Goal: Task Accomplishment & Management: Complete application form

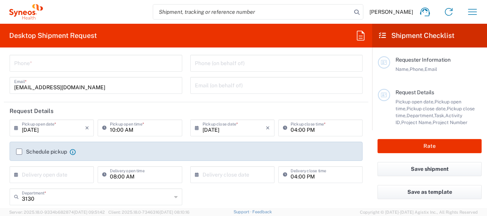
scroll to position [77, 0]
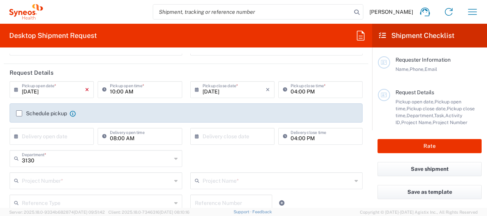
click at [85, 90] on icon "×" at bounding box center [87, 89] width 4 height 12
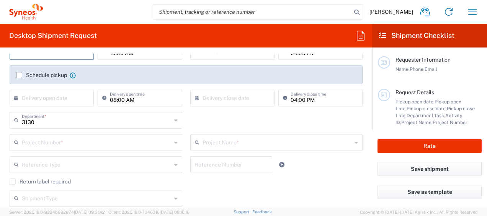
click at [174, 119] on icon at bounding box center [175, 120] width 3 height 12
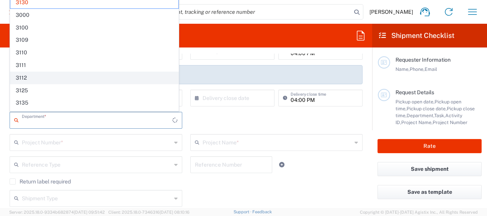
scroll to position [0, 0]
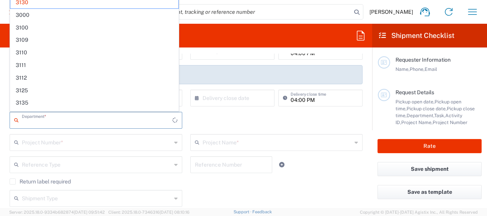
click at [146, 138] on input "text" at bounding box center [97, 141] width 150 height 13
type input "3130"
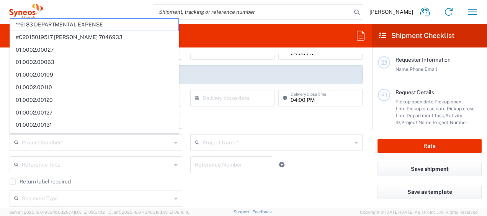
click at [199, 118] on div "3130 Department * 3130 3000 3100 3109 3110 3111 3112 3125 3135 3136 3150 3155 3…" at bounding box center [186, 123] width 361 height 22
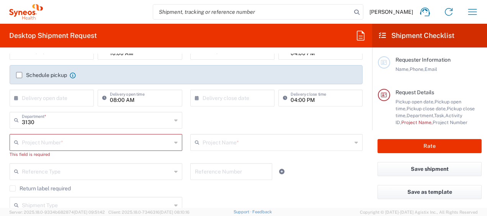
click at [186, 122] on div "3130 Department * 3130 3000 3100 3109 3110 3111 3112 3125 3135 3136 3150 3155 3…" at bounding box center [186, 123] width 361 height 22
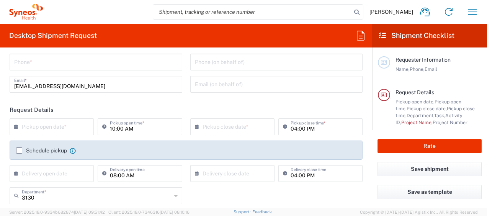
scroll to position [153, 0]
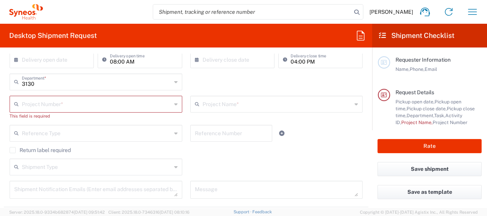
click at [170, 103] on div "Project Number *" at bounding box center [96, 104] width 173 height 17
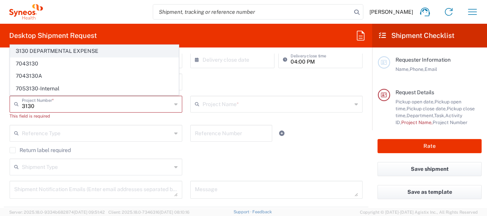
click at [102, 49] on span "3130 DEPARTMENTAL EXPENSE" at bounding box center [94, 51] width 168 height 12
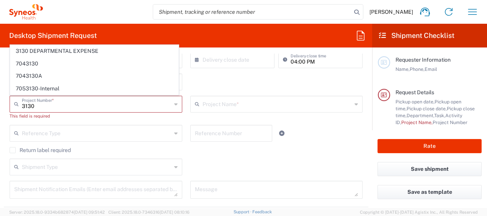
type input "3130 DEPARTMENTAL EXPENSE"
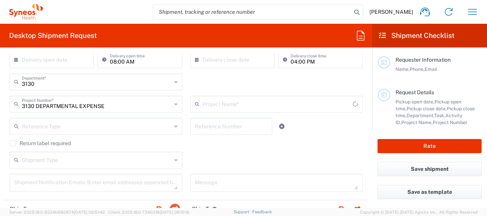
type input "3130 DEPARTMENTAL EXPENSE"
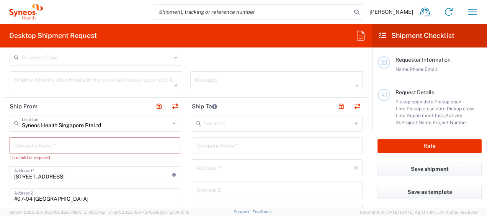
scroll to position [268, 0]
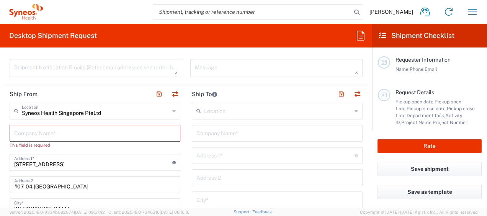
click at [98, 134] on input "text" at bounding box center [94, 132] width 161 height 13
type input "S"
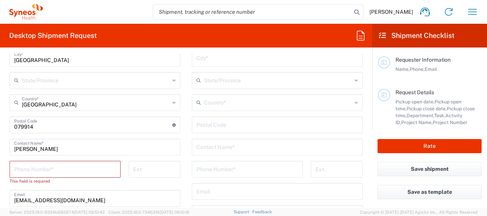
scroll to position [421, 0]
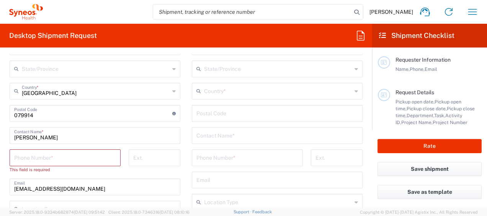
type input "Syneos Health"
click at [52, 155] on input "tel" at bounding box center [65, 156] width 102 height 13
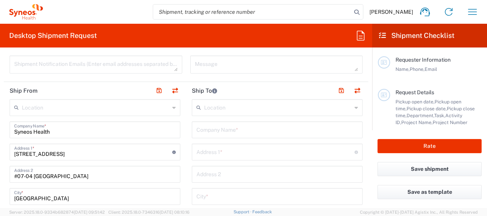
scroll to position [230, 0]
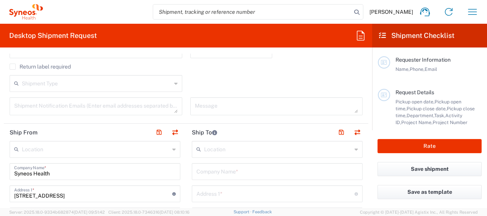
type input "[PHONE_NUMBER]"
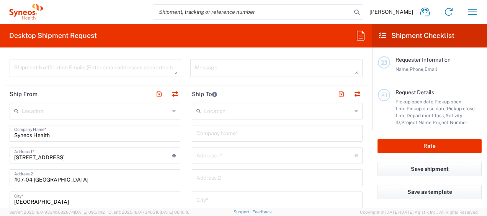
click at [248, 130] on input "text" at bounding box center [276, 132] width 161 height 13
drag, startPoint x: 248, startPoint y: 131, endPoint x: 275, endPoint y: 139, distance: 28.3
click at [249, 132] on input "[PERSON_NAME] [GEOGRAPHIC_DATA])" at bounding box center [276, 132] width 161 height 13
type input "[PERSON_NAME] ([GEOGRAPHIC_DATA])"
click at [295, 153] on input "text" at bounding box center [275, 154] width 158 height 13
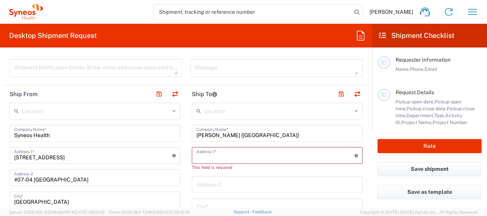
paste input "[STREET_ADDRESS]."
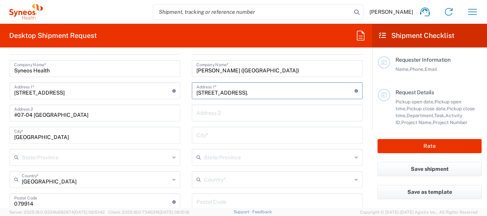
scroll to position [344, 0]
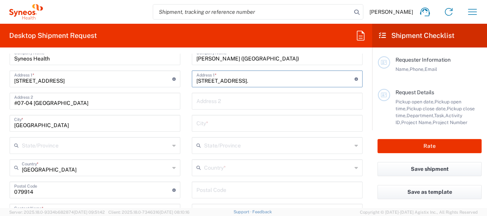
type input "[STREET_ADDRESS]."
click at [270, 122] on input "text" at bounding box center [276, 122] width 161 height 13
type input "p"
type input "Pune"
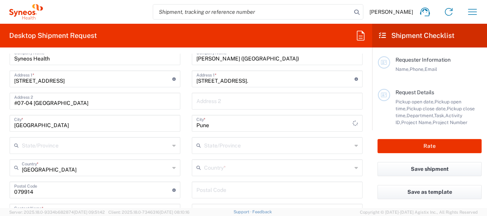
click at [289, 159] on div "Country *" at bounding box center [277, 167] width 171 height 17
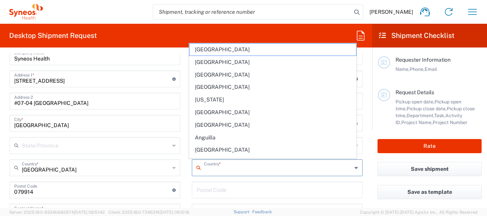
click at [289, 163] on input "text" at bounding box center [278, 166] width 148 height 13
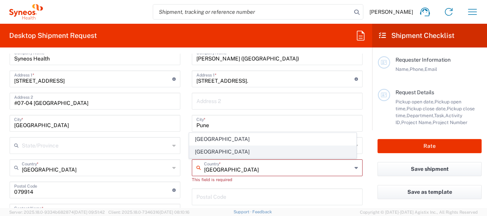
type input "[GEOGRAPHIC_DATA]"
click at [206, 152] on span "[GEOGRAPHIC_DATA]" at bounding box center [272, 152] width 166 height 12
type input "Sender/Shipper"
type input "Delivery Duty Paid"
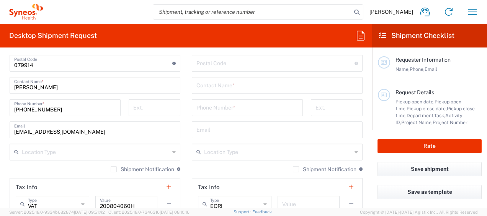
scroll to position [459, 0]
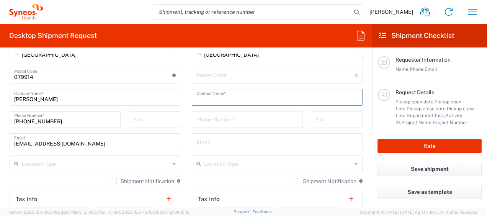
click at [272, 95] on input "text" at bounding box center [276, 96] width 161 height 13
type input "[PERSON_NAME]"
click at [269, 119] on input "tel" at bounding box center [247, 118] width 102 height 13
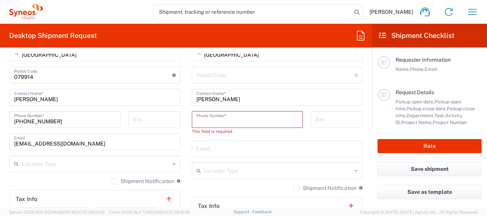
paste input "[PHONE_NUMBER]"
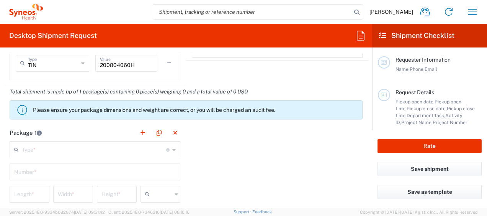
scroll to position [650, 0]
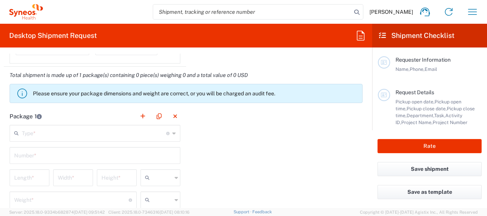
type input "[PHONE_NUMBER]"
click at [125, 135] on input "text" at bounding box center [94, 132] width 144 height 13
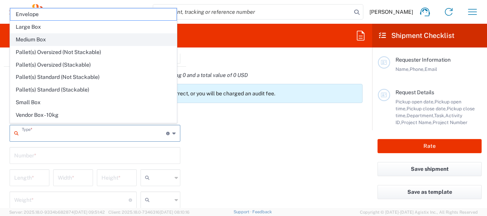
click at [73, 42] on span "Medium Box" at bounding box center [93, 40] width 166 height 12
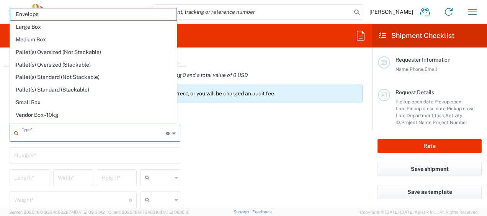
type input "Medium Box"
type input "13"
type input "11.5"
type input "2.5"
type input "in"
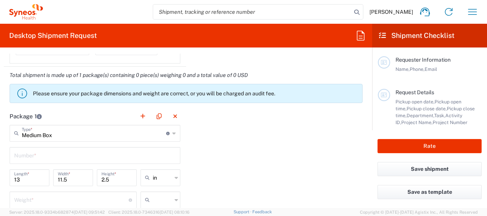
click at [111, 156] on input "text" at bounding box center [94, 154] width 161 height 13
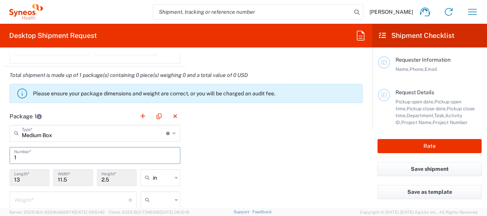
scroll to position [689, 0]
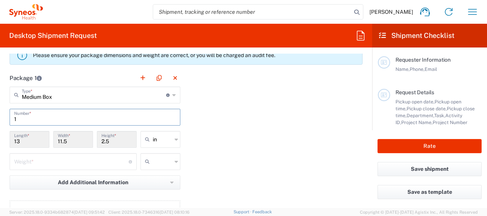
type input "1"
click at [34, 142] on input "13" at bounding box center [29, 138] width 31 height 13
click at [27, 139] on input "13" at bounding box center [29, 138] width 31 height 13
click at [174, 135] on icon at bounding box center [175, 139] width 3 height 12
click at [174, 136] on icon at bounding box center [175, 139] width 3 height 12
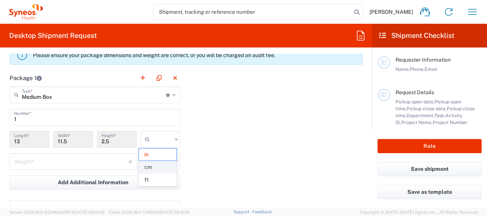
click at [157, 165] on span "cm" at bounding box center [157, 167] width 37 height 12
type input "33.02"
type input "29.21"
type input "6.35"
type input "cm"
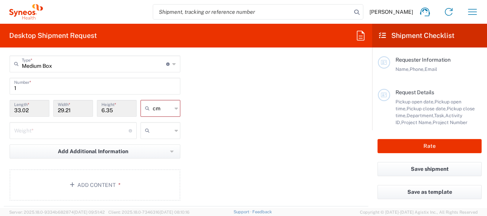
scroll to position [727, 0]
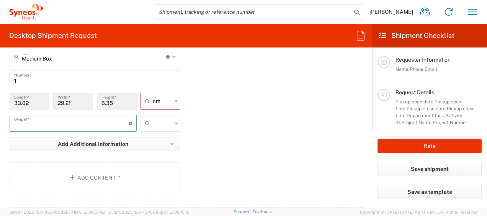
click at [88, 123] on input "number" at bounding box center [71, 122] width 114 height 13
type input "2"
click at [170, 119] on div at bounding box center [160, 123] width 40 height 17
click at [171, 121] on div at bounding box center [160, 123] width 40 height 17
click at [160, 142] on span "kgs" at bounding box center [157, 138] width 37 height 12
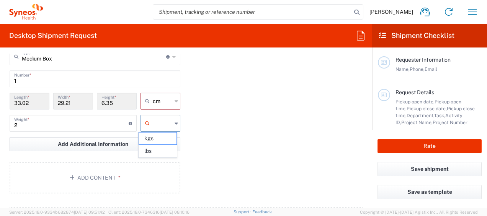
type input "kgs"
click at [168, 137] on button "Add Additional Information" at bounding box center [95, 144] width 171 height 14
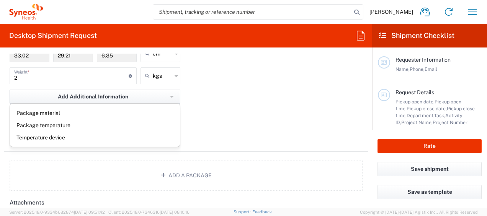
scroll to position [765, 0]
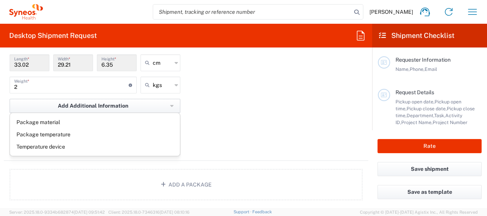
click at [166, 103] on button "Add Additional Information" at bounding box center [95, 106] width 171 height 14
click at [54, 121] on li "Package material" at bounding box center [43, 122] width 66 height 12
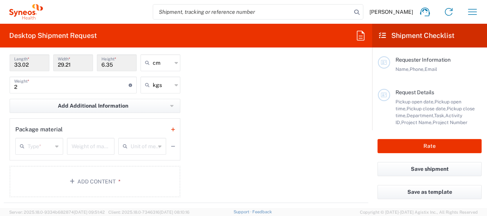
click at [54, 145] on div "Type *" at bounding box center [39, 146] width 48 height 17
click at [195, 122] on div "Package 1 Medium Box Type * Material used to package goods Envelope Large Box M…" at bounding box center [186, 98] width 364 height 210
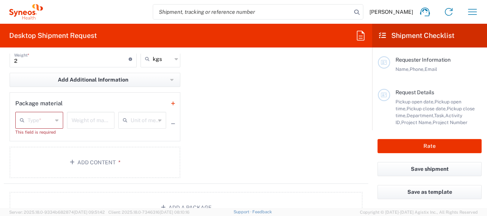
scroll to position [803, 0]
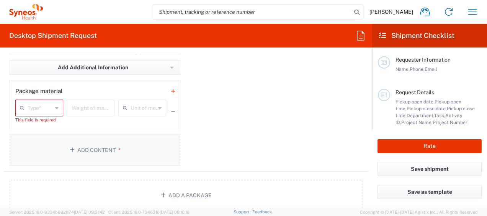
click at [91, 150] on button "Add Content *" at bounding box center [95, 149] width 171 height 31
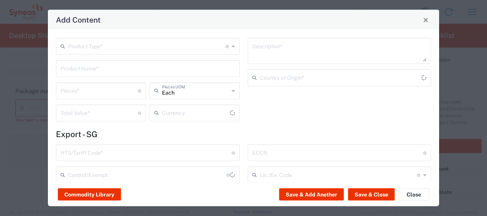
type input "US Dollar"
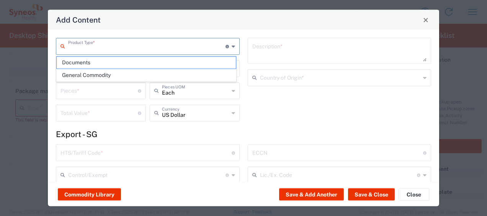
click at [138, 41] on input "text" at bounding box center [146, 45] width 157 height 13
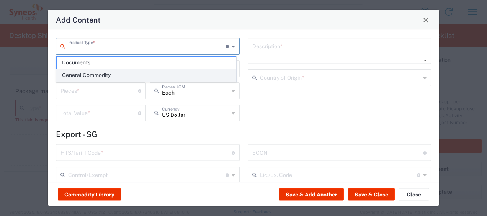
click at [132, 71] on span "General Commodity" at bounding box center [146, 75] width 179 height 12
type input "General Commodity"
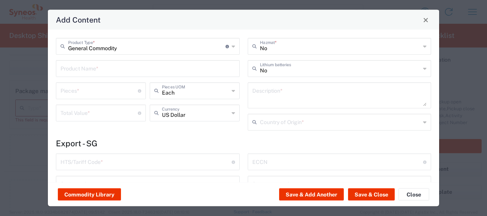
click at [133, 72] on input "text" at bounding box center [147, 67] width 174 height 13
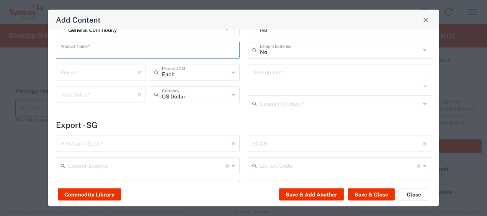
scroll to position [0, 0]
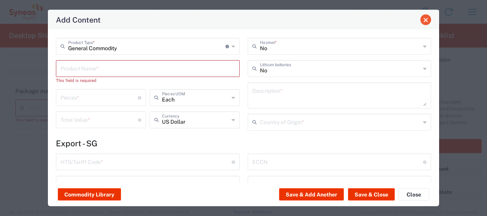
click at [425, 23] on button "Close" at bounding box center [425, 20] width 11 height 11
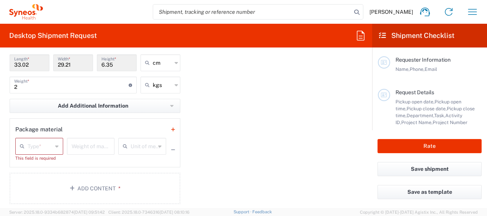
scroll to position [689, 0]
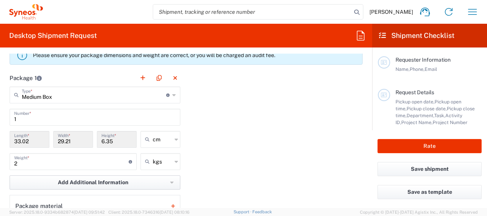
click at [170, 181] on icon "button" at bounding box center [171, 182] width 3 height 2
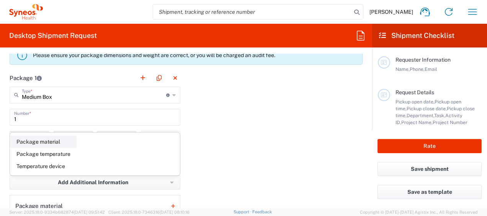
click at [49, 141] on li "Package material" at bounding box center [43, 141] width 66 height 12
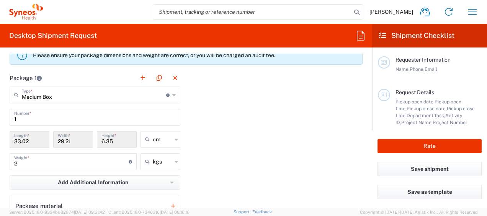
scroll to position [727, 0]
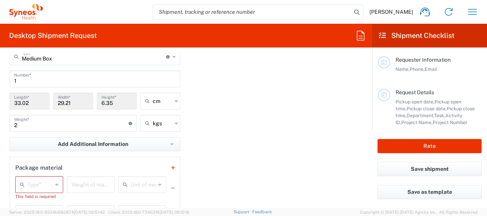
click at [55, 183] on icon at bounding box center [56, 184] width 3 height 12
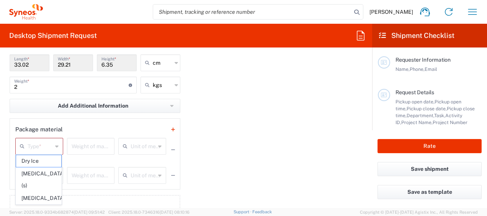
click at [247, 148] on div "Package 1 Medium Box Type * Material used to package goods Envelope Large Box M…" at bounding box center [186, 112] width 364 height 239
click at [170, 106] on icon "button" at bounding box center [172, 105] width 4 height 5
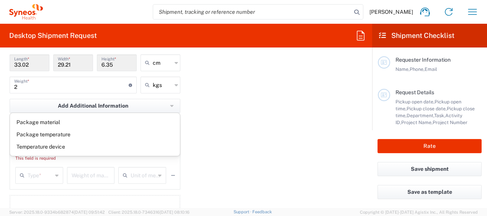
click at [287, 111] on div "Package 1 Medium Box Type * Material used to package goods Envelope Large Box M…" at bounding box center [186, 112] width 364 height 239
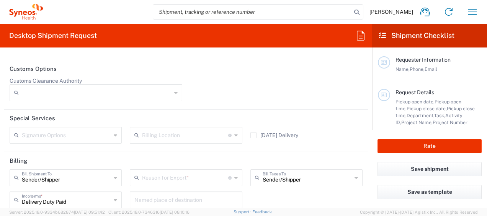
scroll to position [1110, 0]
